Goal: Information Seeking & Learning: Learn about a topic

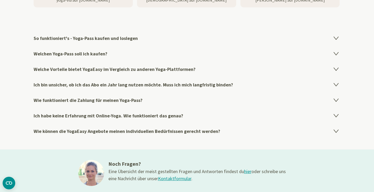
scroll to position [863, 0]
click at [110, 83] on h4 "Ich bin unsicher, ob ich das Abo ein Jahr lang nutzen möchte. Muss ich mich lan…" at bounding box center [187, 84] width 307 height 15
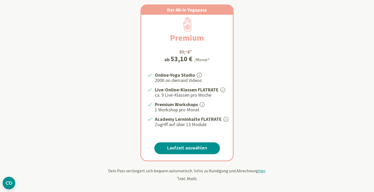
scroll to position [108, 0]
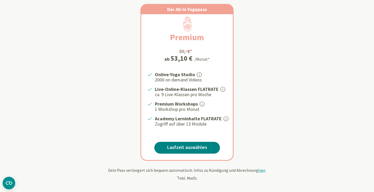
click at [202, 150] on link "Laufzeit auswählen" at bounding box center [187, 148] width 66 height 12
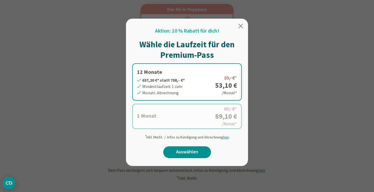
click at [238, 28] on icon at bounding box center [240, 26] width 4 height 4
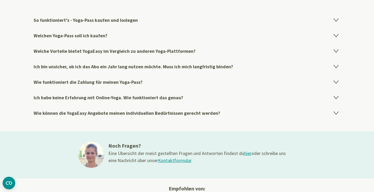
scroll to position [880, 0]
click at [159, 49] on h4 "Welche Vorteile bietet YogaEasy im Vergleich zu anderen Yoga-Plattformen?" at bounding box center [187, 51] width 307 height 15
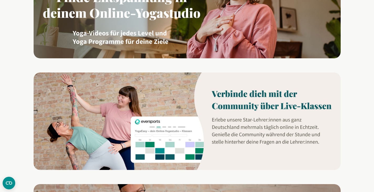
scroll to position [335, 0]
